Goal: Transaction & Acquisition: Purchase product/service

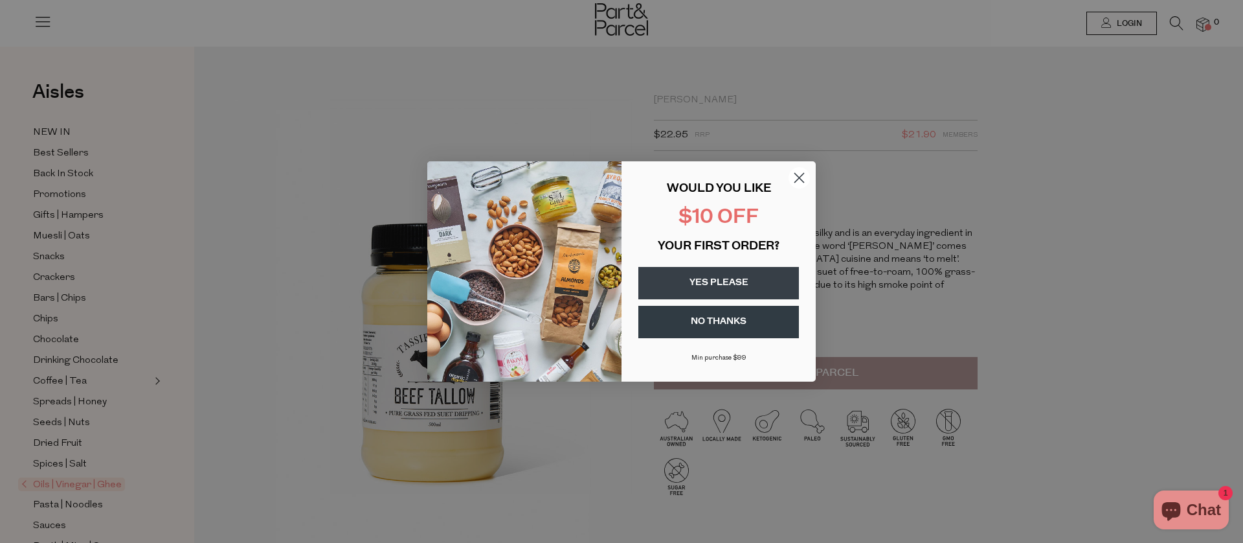
click at [727, 288] on button "YES PLEASE" at bounding box center [719, 283] width 161 height 32
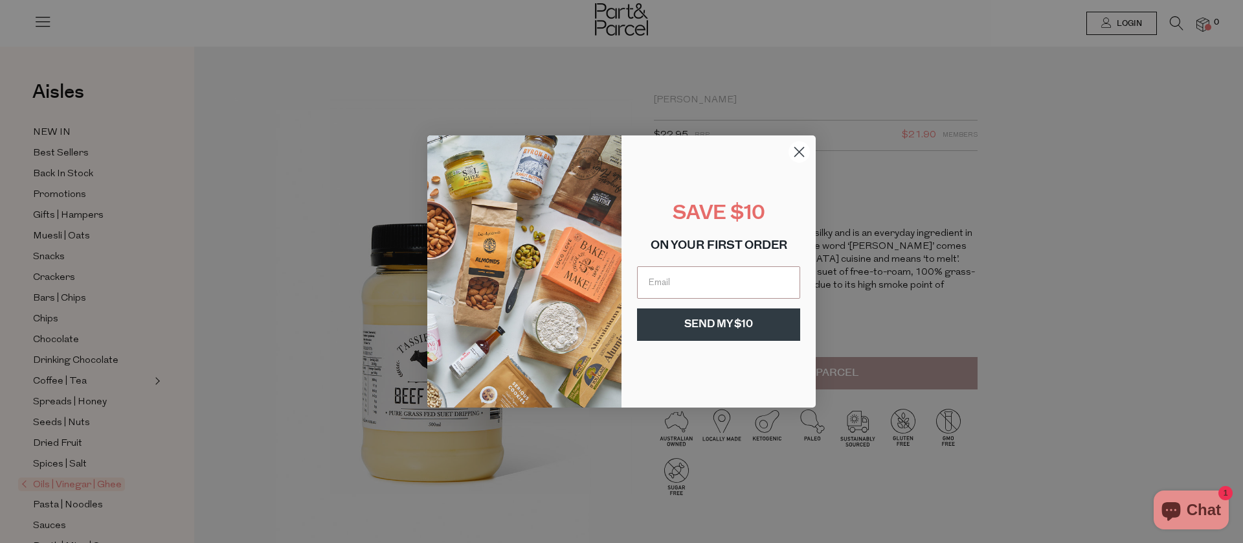
click at [727, 288] on input "Email" at bounding box center [718, 282] width 163 height 32
type input "[EMAIL_ADDRESS][DOMAIN_NAME]"
click at [736, 328] on button "SEND MY $10" at bounding box center [718, 324] width 163 height 32
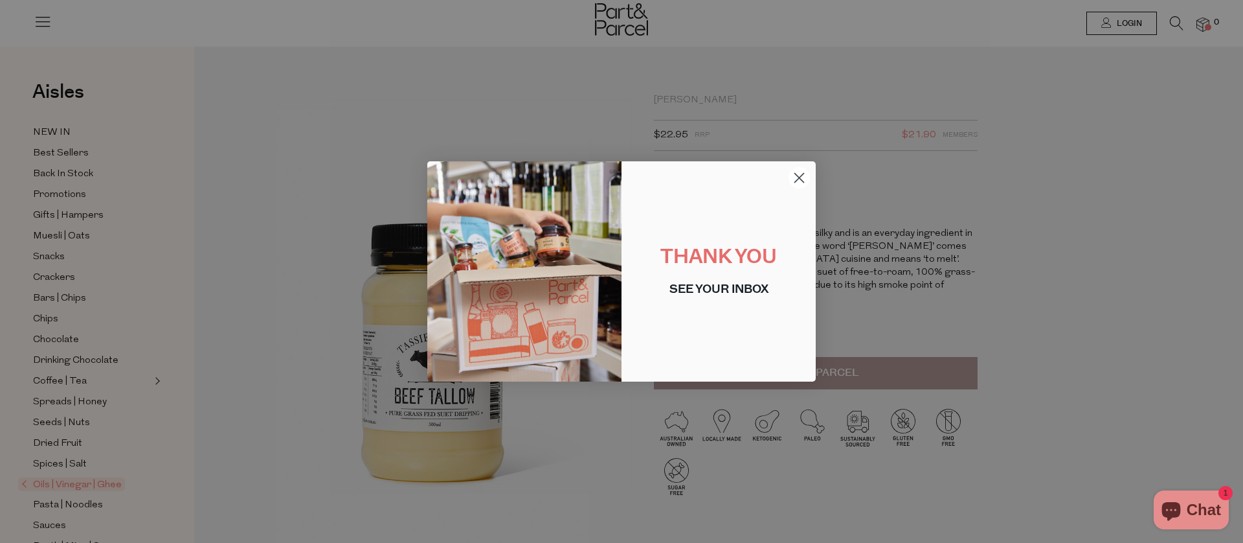
click at [800, 174] on circle "Close dialog" at bounding box center [799, 177] width 21 height 21
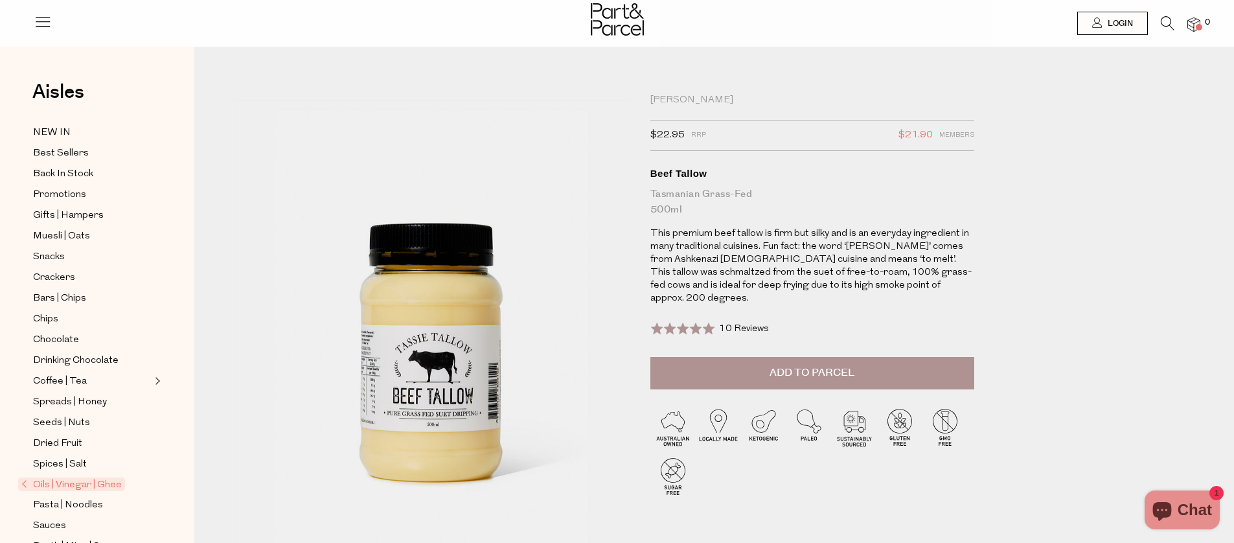
click at [824, 365] on span "Add to Parcel" at bounding box center [811, 372] width 85 height 15
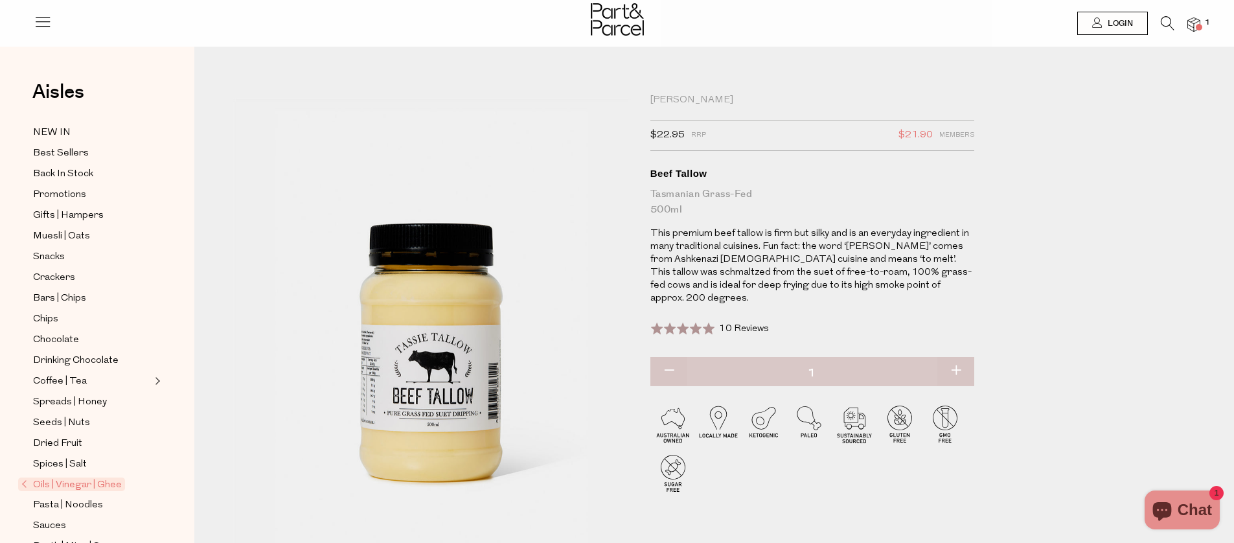
click at [1195, 25] on img at bounding box center [1193, 24] width 13 height 15
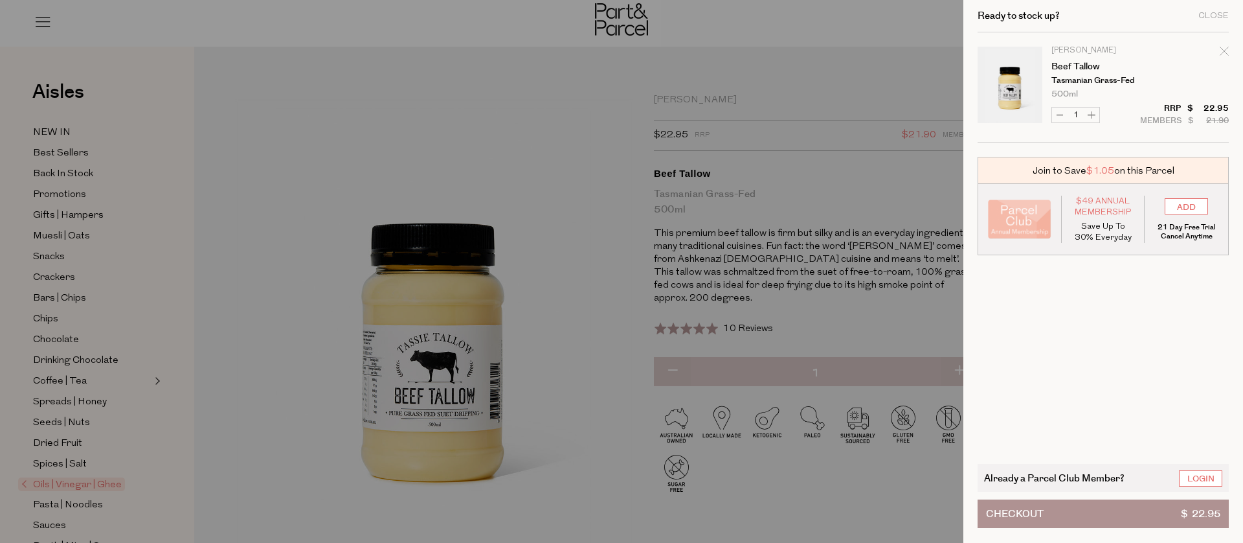
click at [1028, 507] on span "Checkout" at bounding box center [1015, 513] width 58 height 27
